Goal: Task Accomplishment & Management: Use online tool/utility

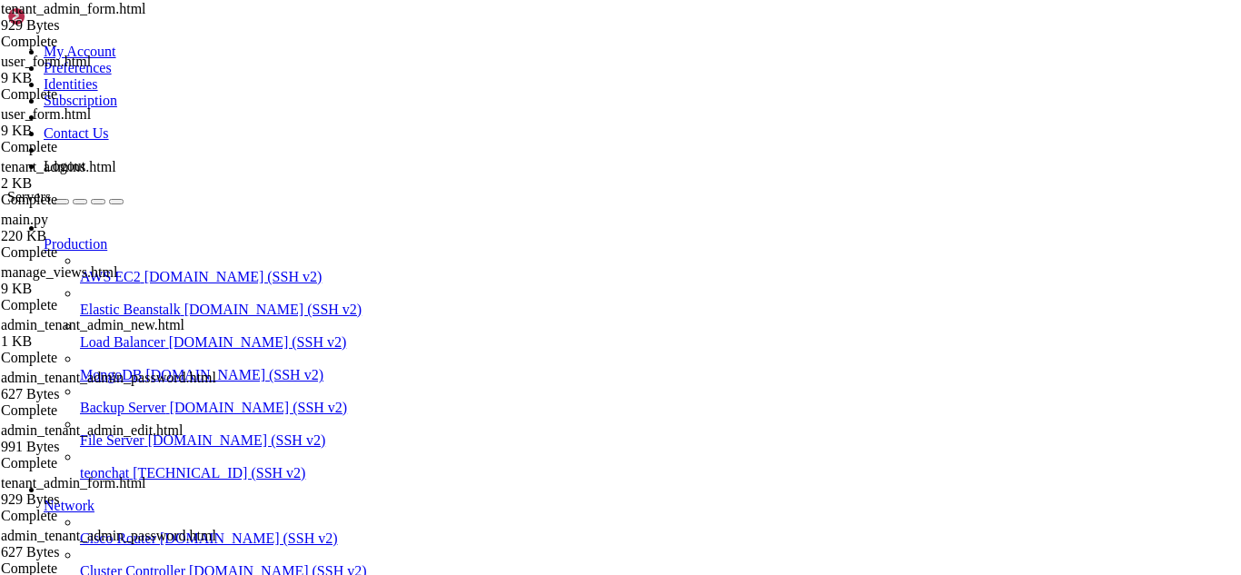
scroll to position [8, 2]
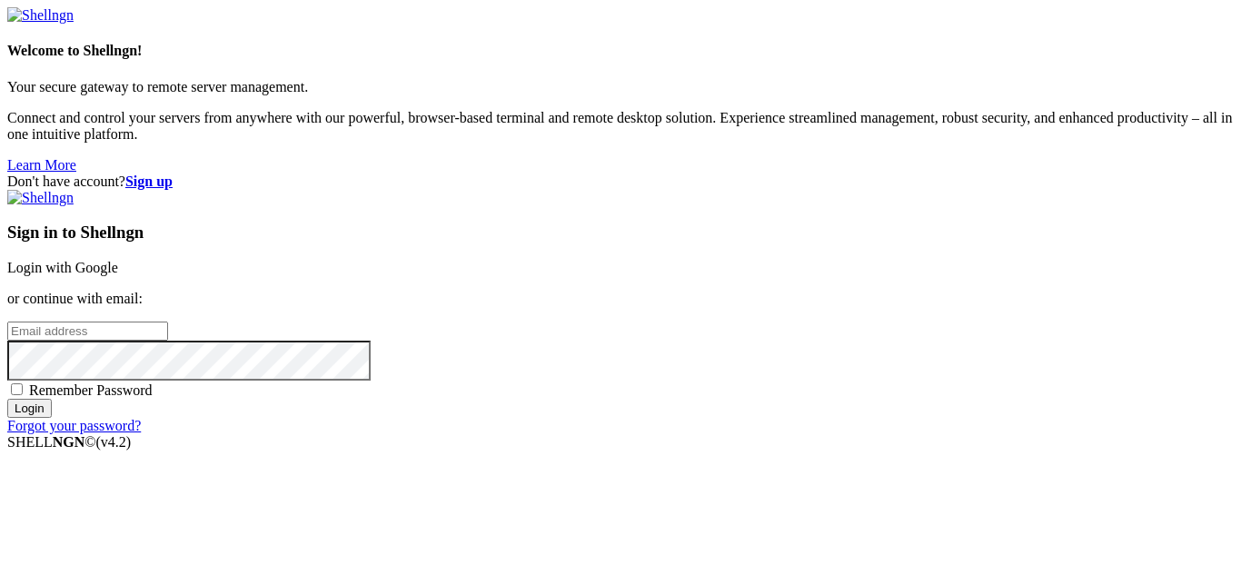
click at [118, 260] on link "Login with Google" at bounding box center [62, 267] width 111 height 15
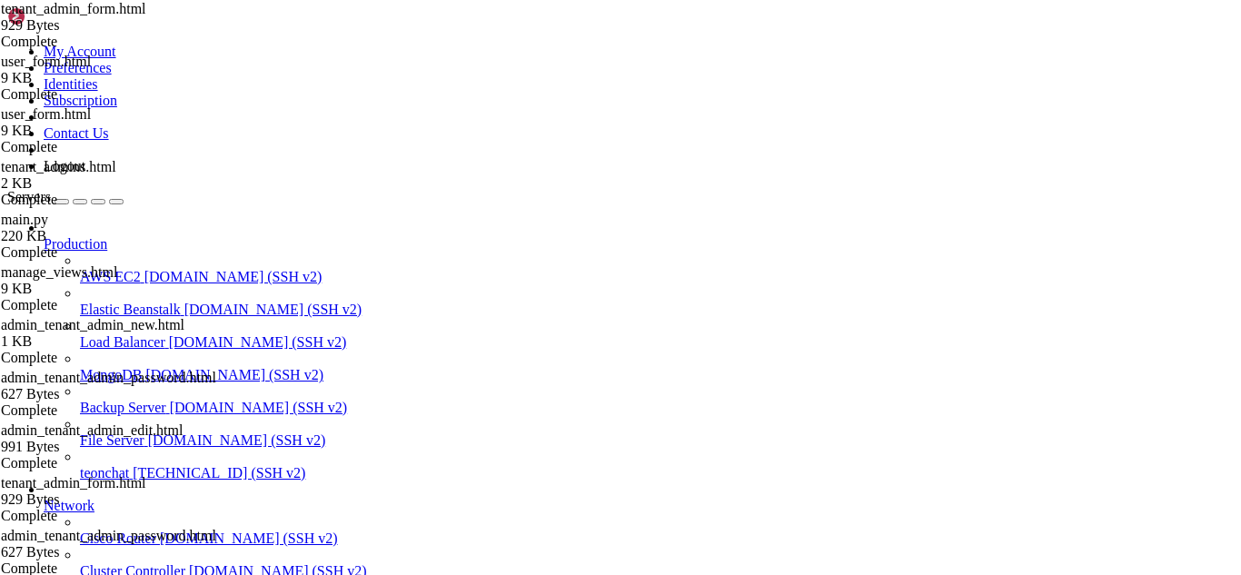
scroll to position [8, 2]
drag, startPoint x: 73, startPoint y: 1474, endPoint x: 14, endPoint y: 1247, distance: 234.6
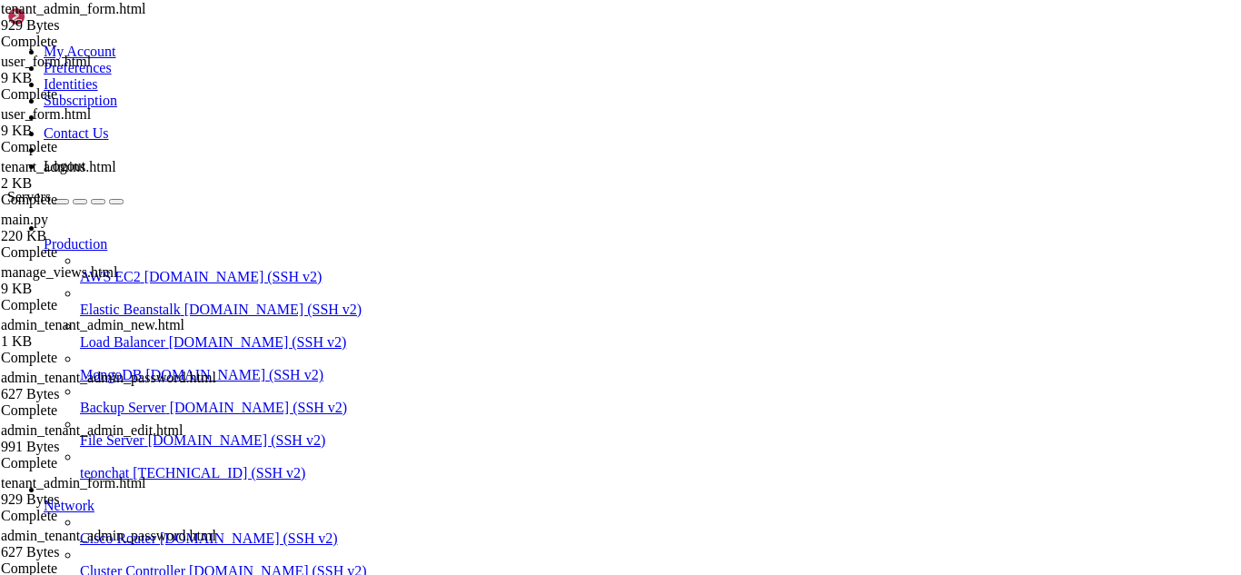
copy div "restaurant_base=> SELECT e.enumlabel FROM pg_type t JOIN pg_enum e ON t.oid = e…"
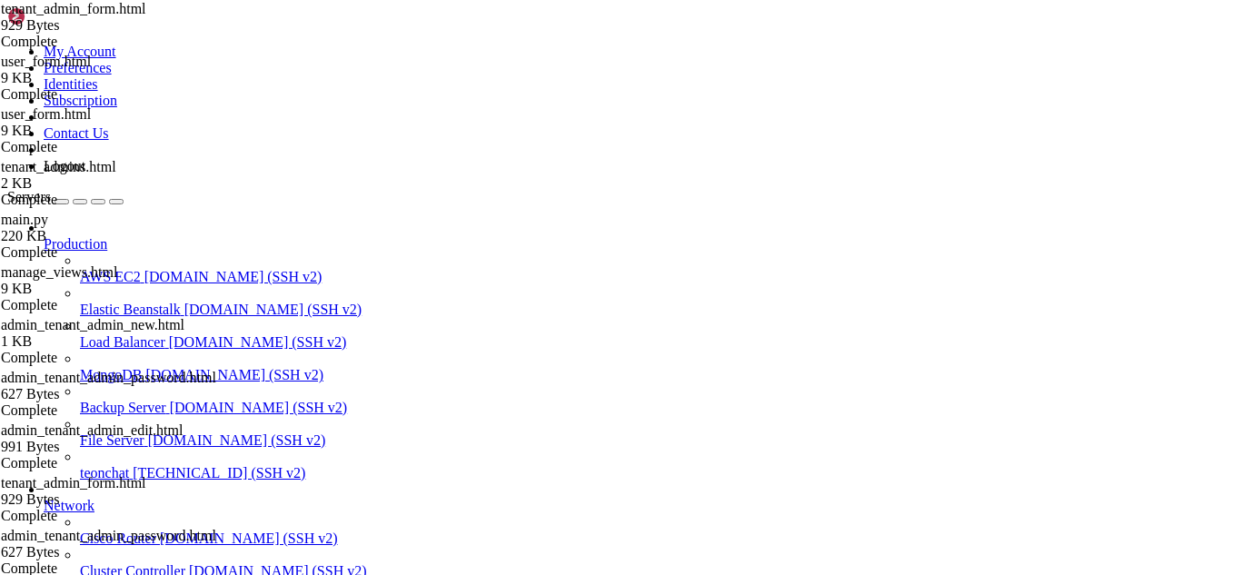
type input "/root/meuapp/flaskmkdir/oficial/app_delivery/templates/admin"
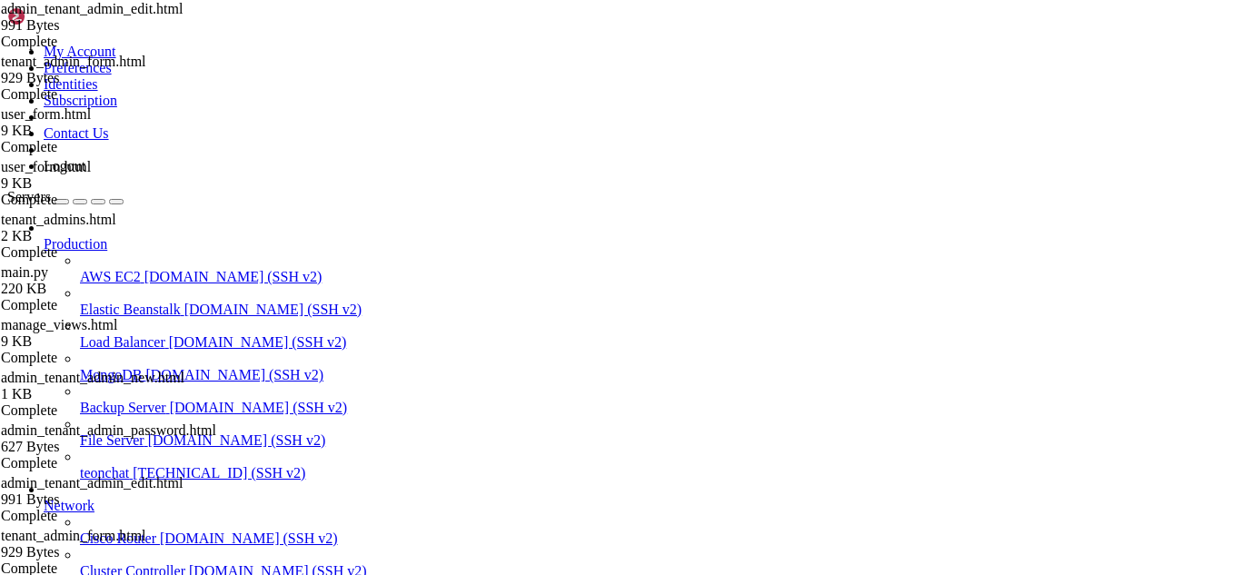
type textarea "{% endblock %}"
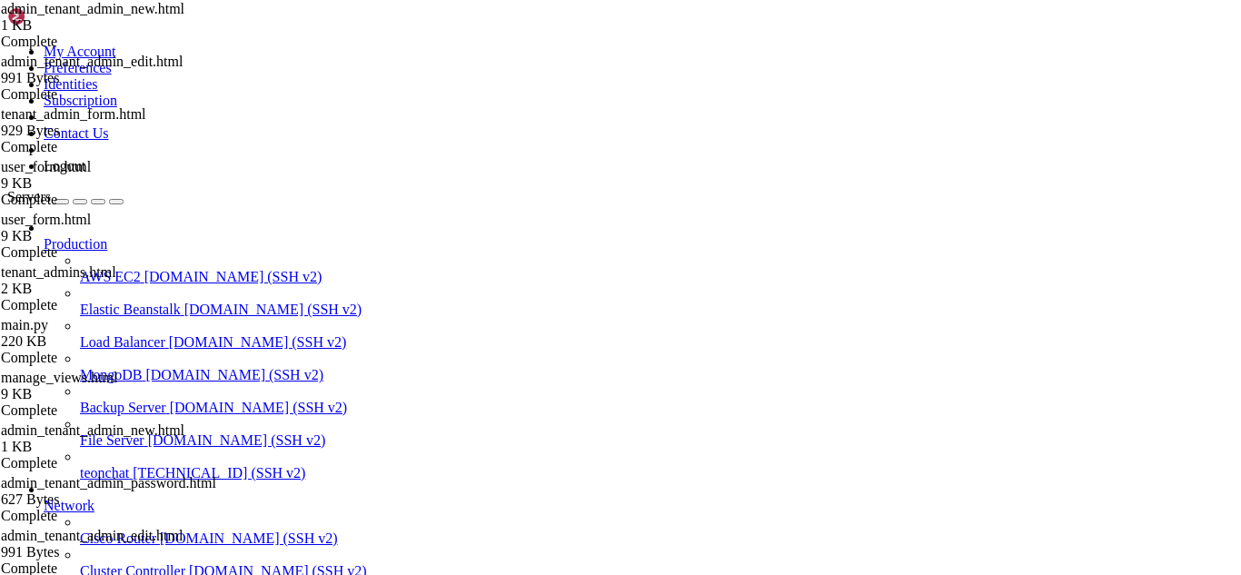
type textarea "{% endblock %}"
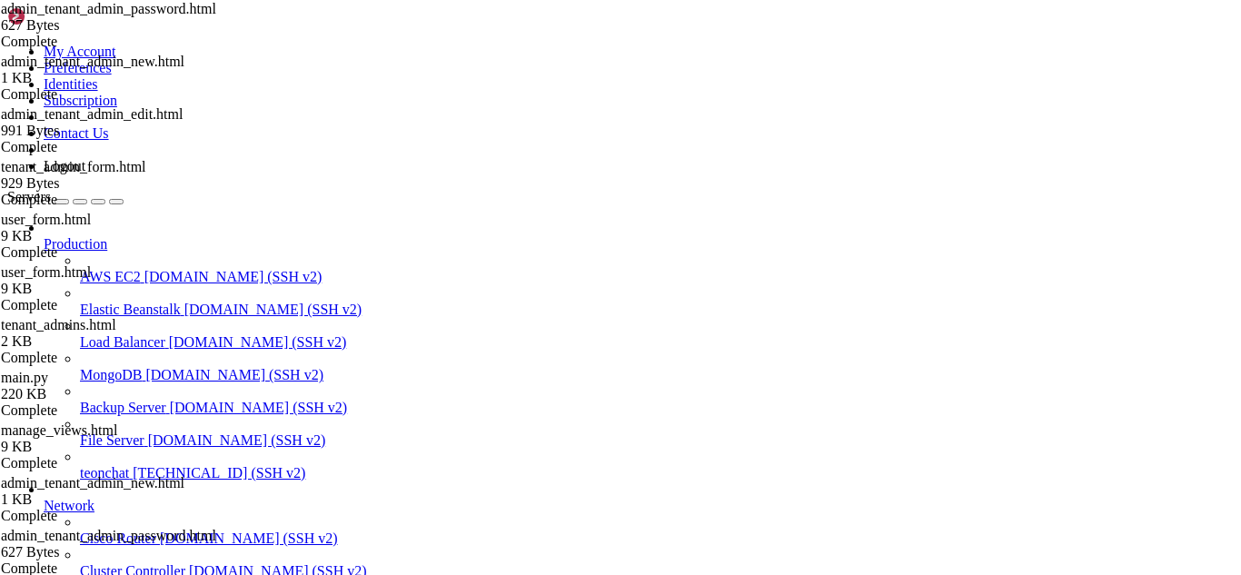
type textarea "{% endblock %}"
drag, startPoint x: 620, startPoint y: 1157, endPoint x: 457, endPoint y: 1173, distance: 164.2
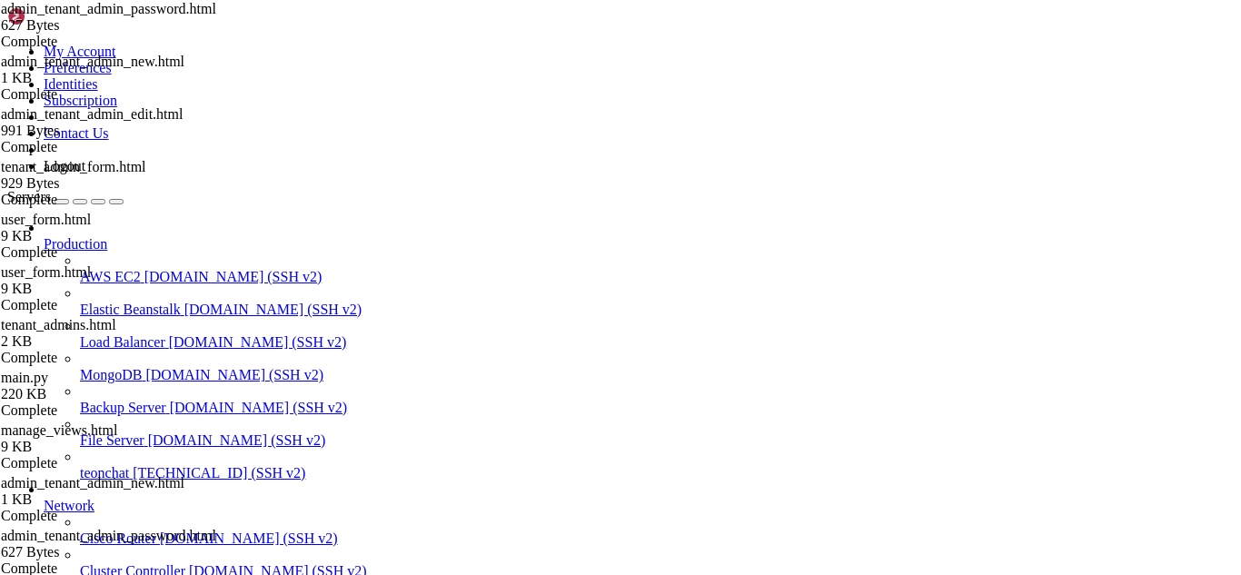
drag, startPoint x: 218, startPoint y: 1165, endPoint x: 147, endPoint y: 1169, distance: 70.9
drag, startPoint x: 147, startPoint y: 1169, endPoint x: 61, endPoint y: 1160, distance: 86.8
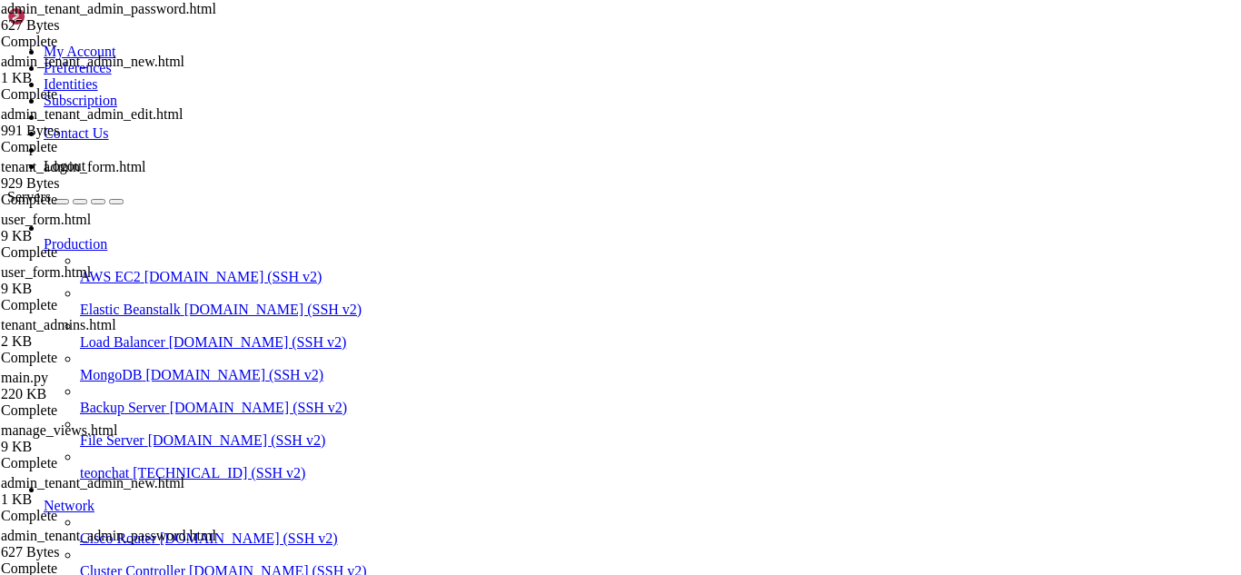
scroll to position [78546, 0]
